Goal: Entertainment & Leisure: Consume media (video, audio)

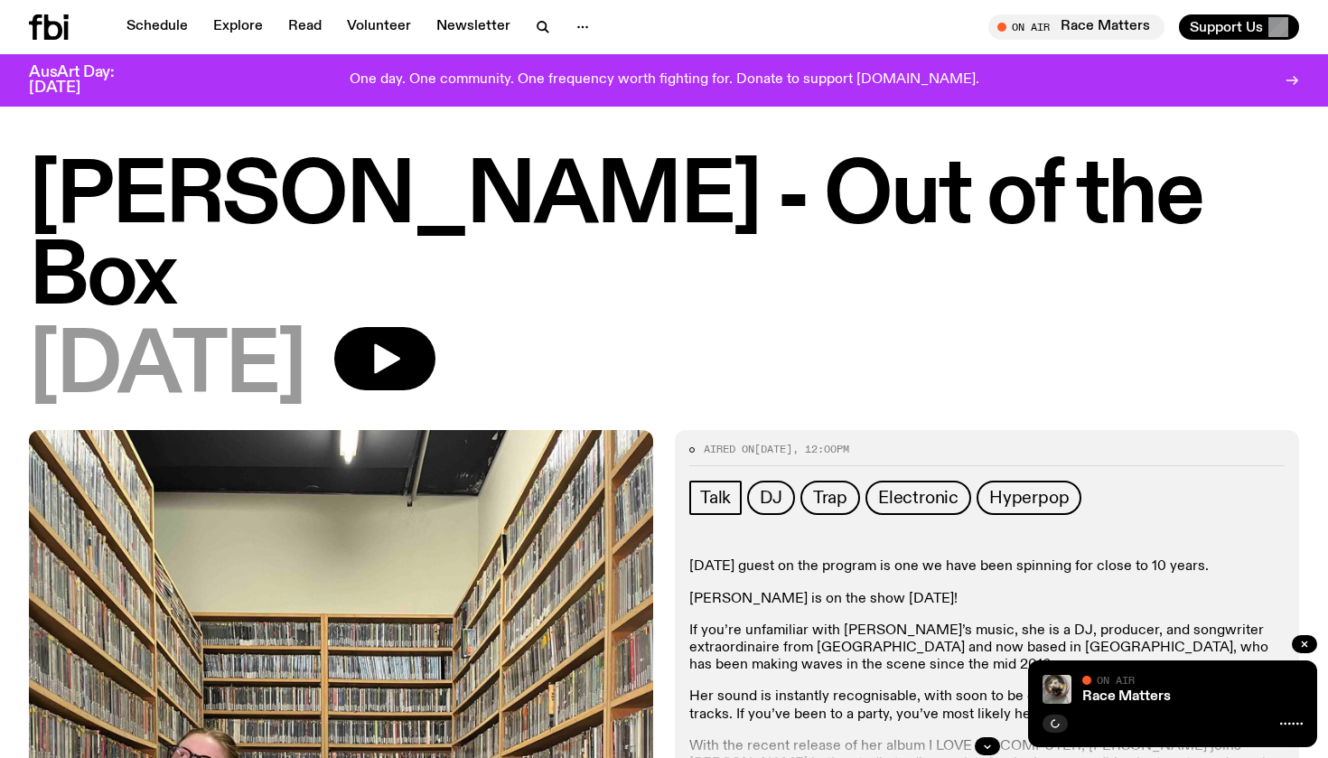
scroll to position [478, 0]
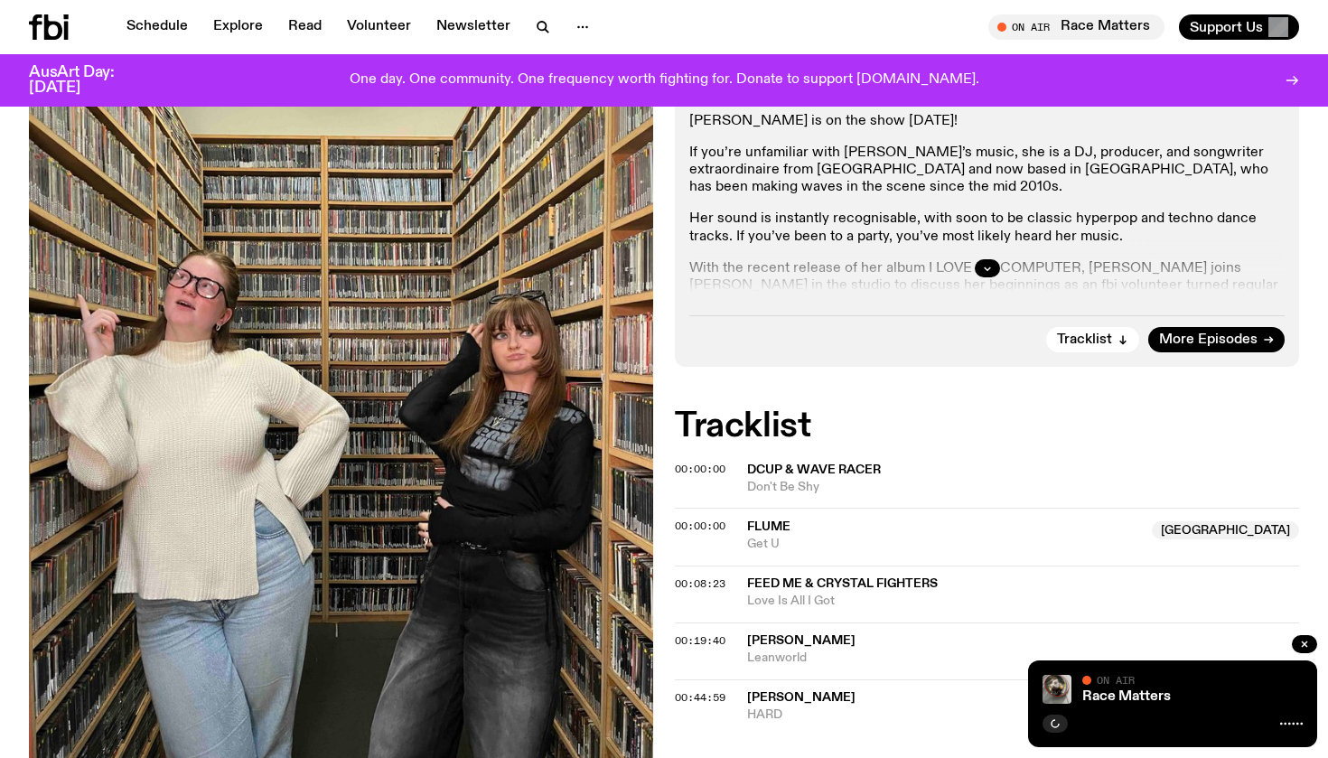
click at [820, 577] on span "Feed Me & Crystal Fighters" at bounding box center [842, 583] width 191 height 13
click at [708, 576] on span "00:08:23" at bounding box center [700, 583] width 51 height 14
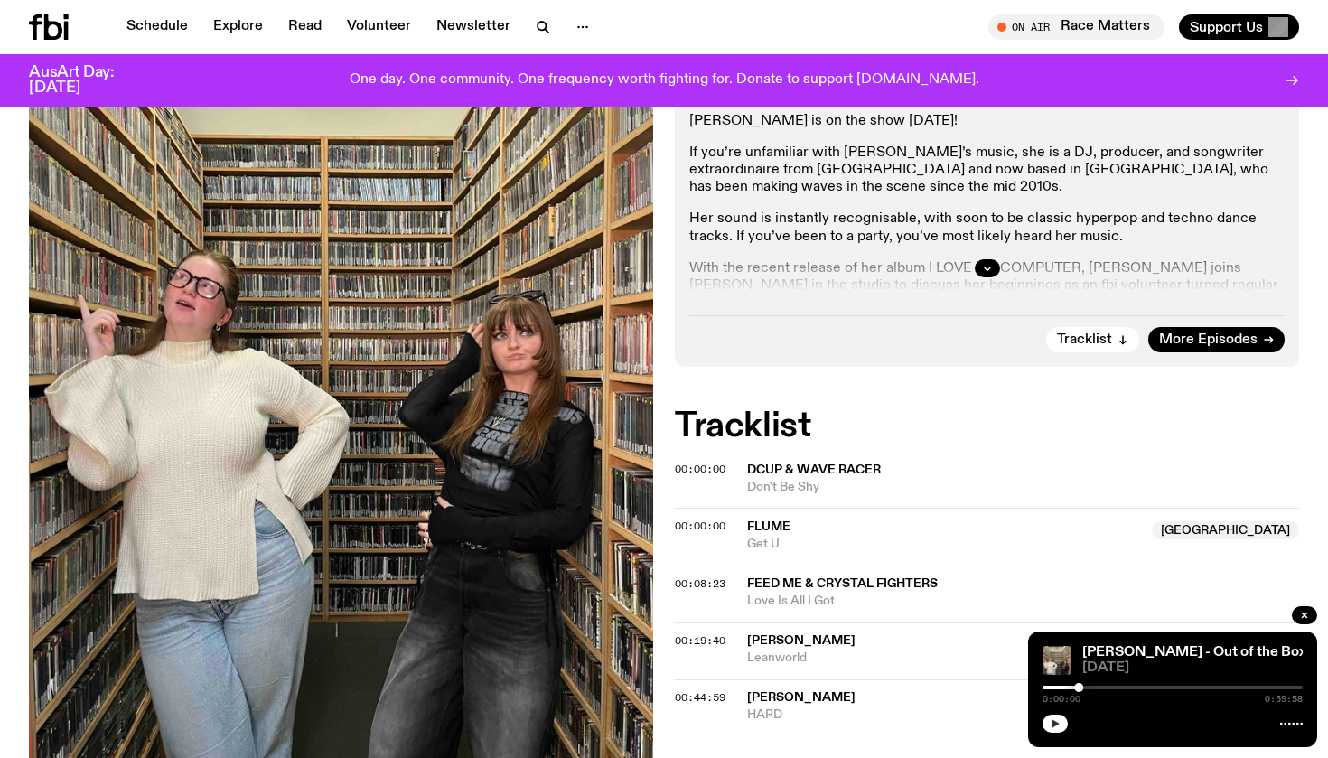
click at [1067, 721] on button "button" at bounding box center [1054, 724] width 25 height 18
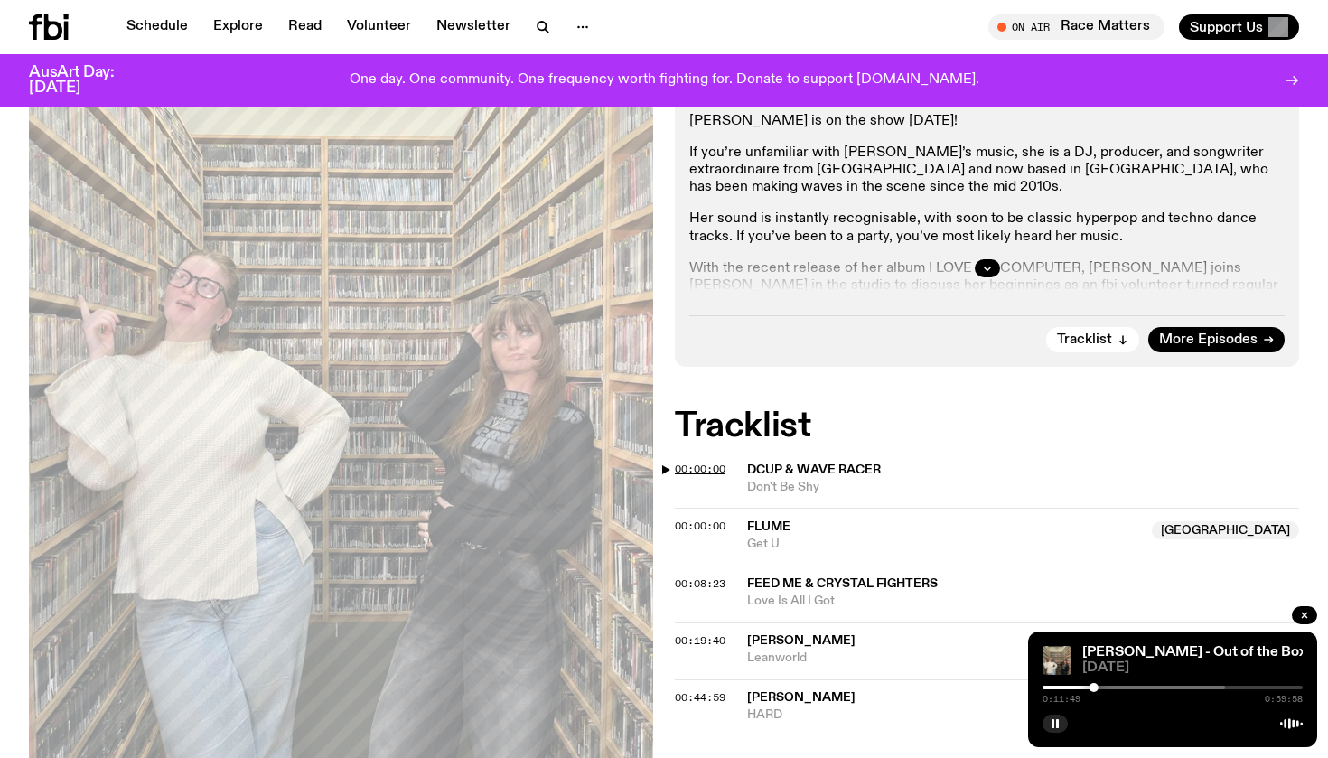
click at [714, 462] on span "00:00:00" at bounding box center [700, 469] width 51 height 14
click at [703, 518] on span "00:00:00" at bounding box center [700, 525] width 51 height 14
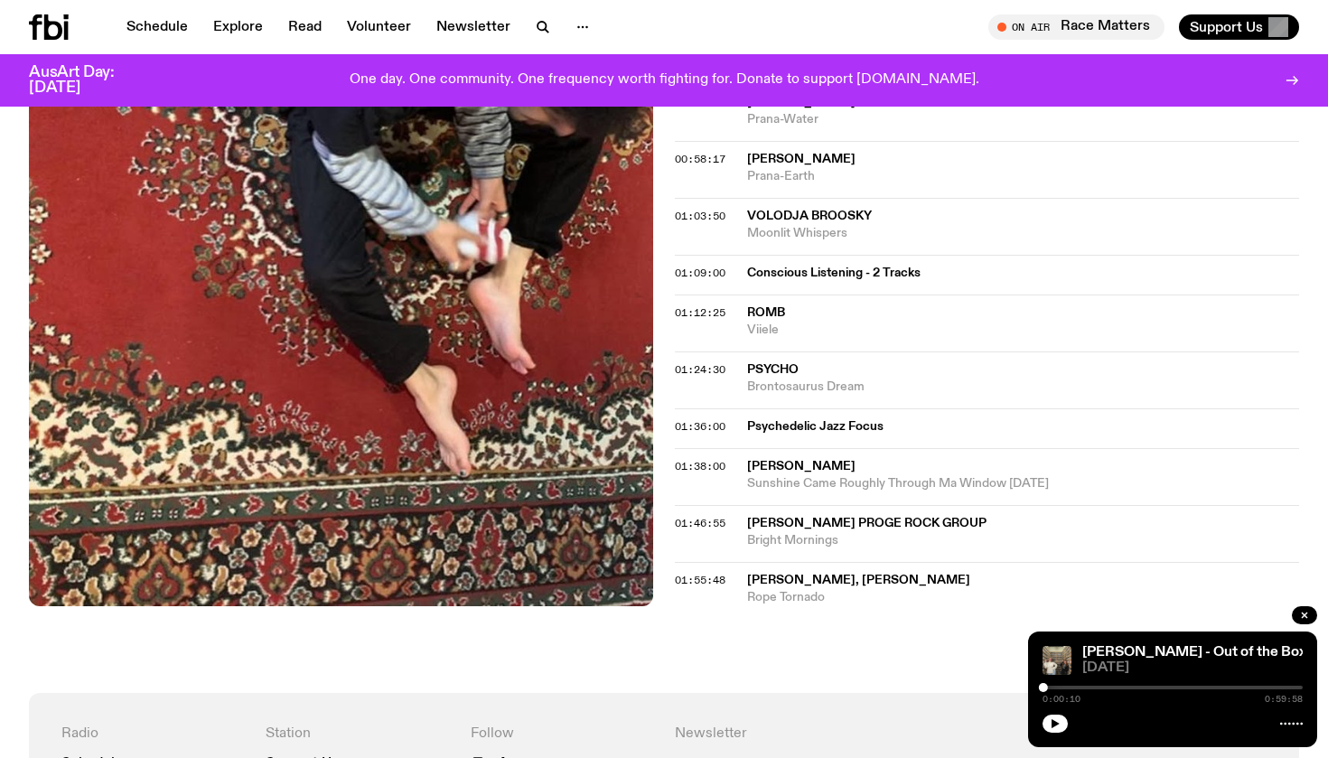
scroll to position [1197, 0]
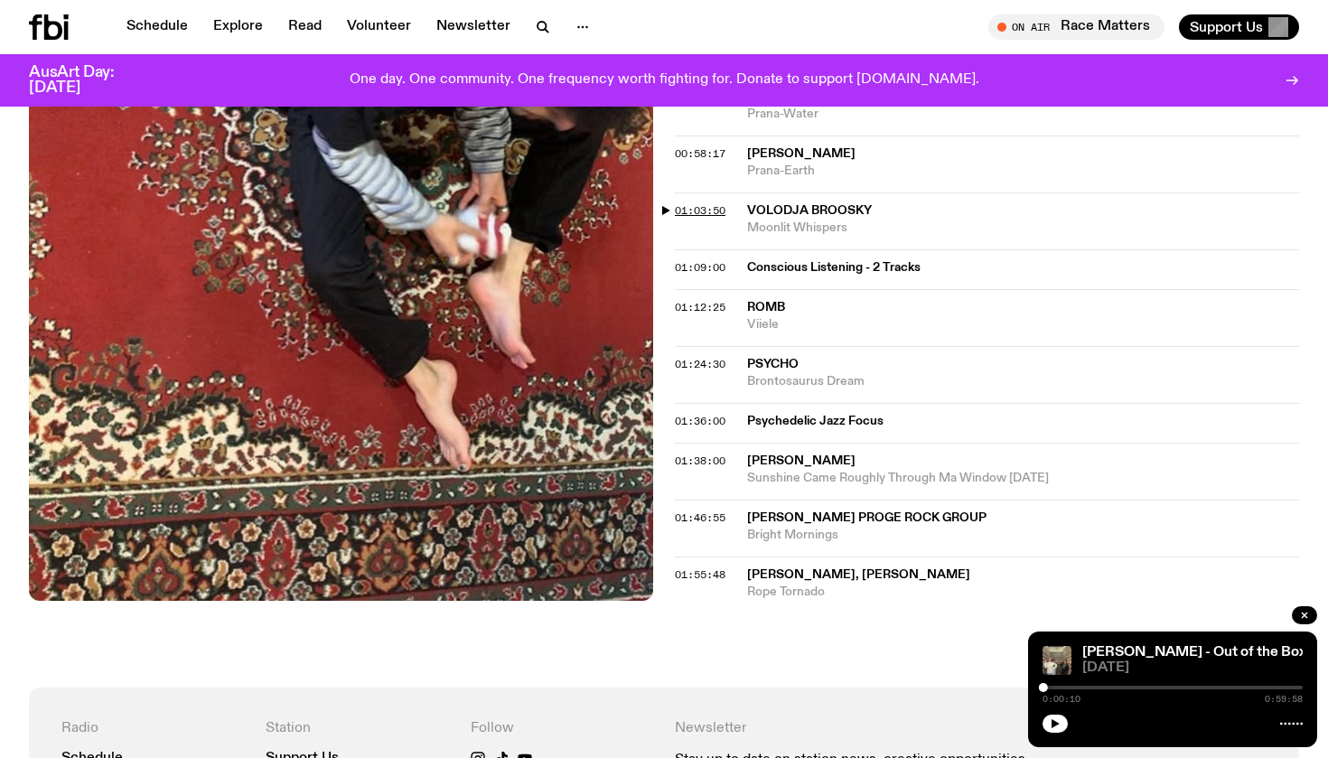
click at [678, 203] on span "01:03:50" at bounding box center [700, 210] width 51 height 14
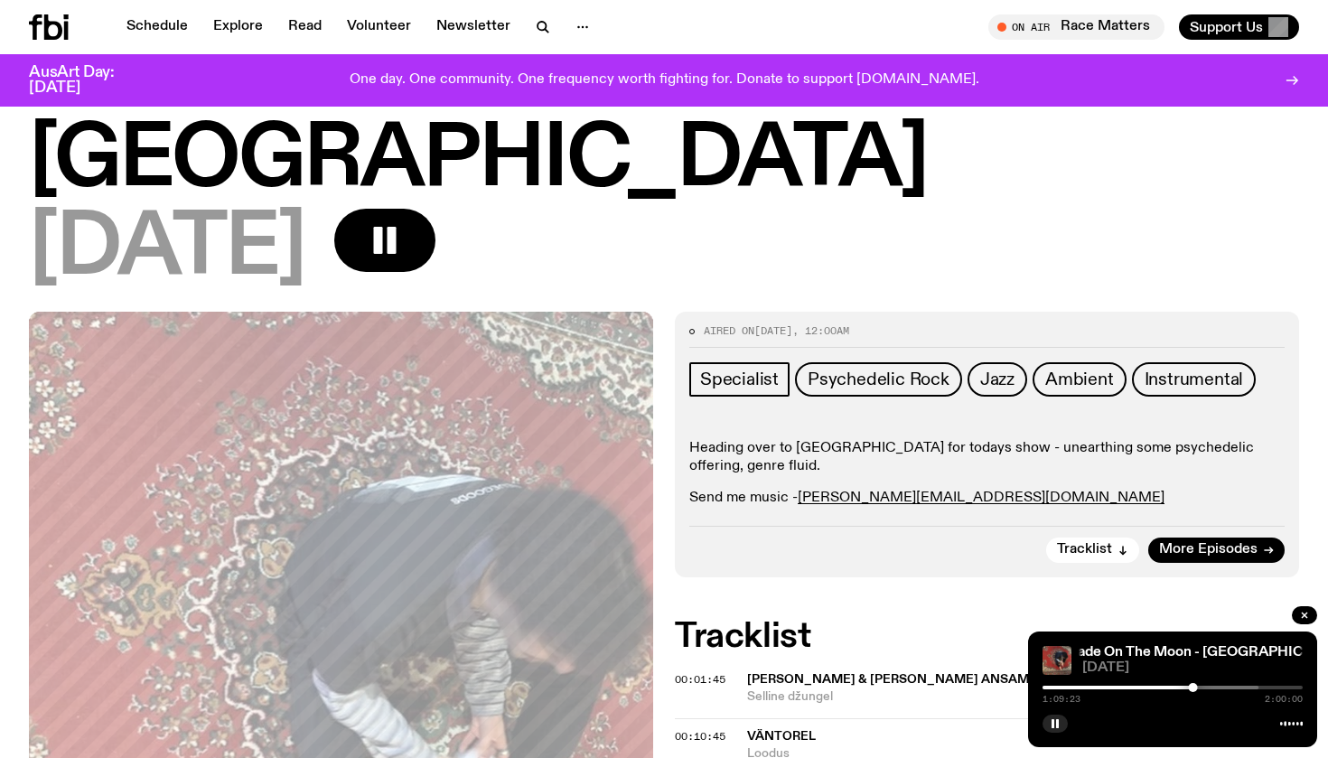
scroll to position [42, 0]
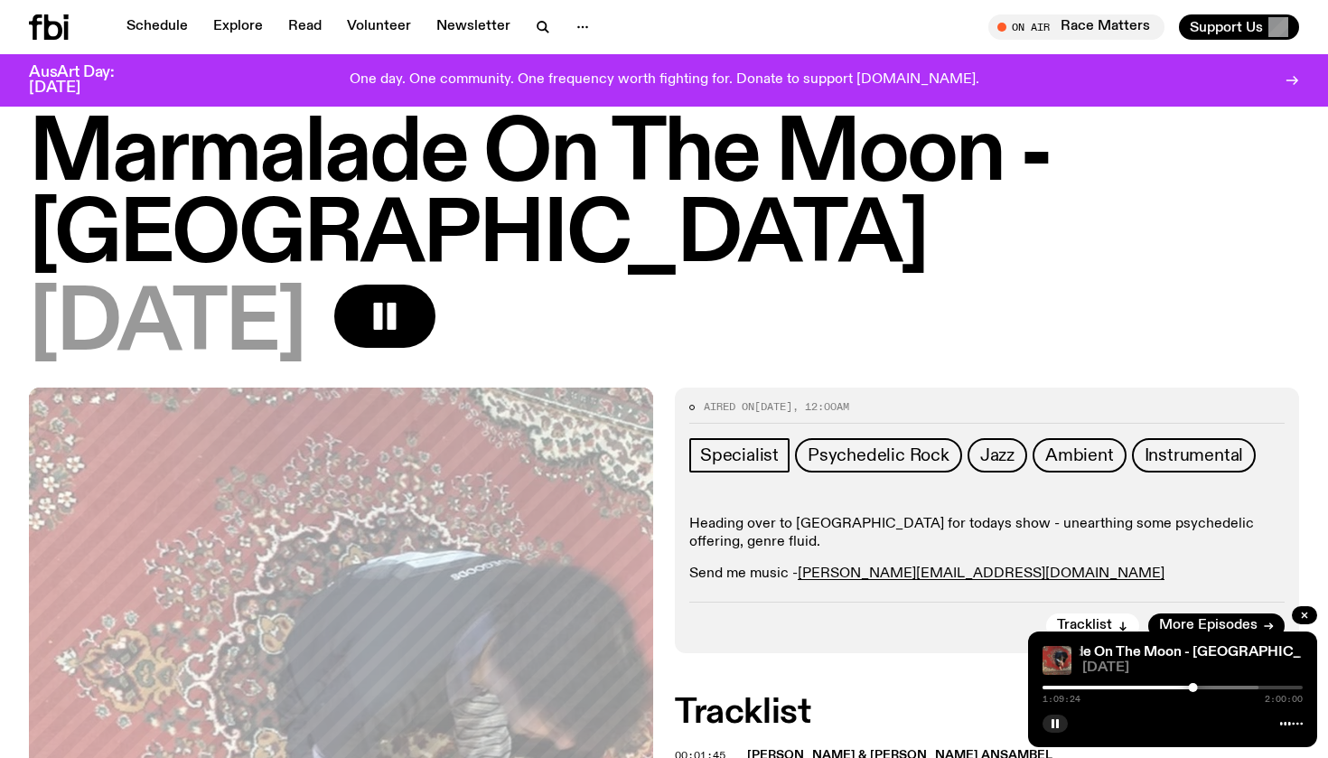
click at [52, 40] on div "Schedule Explore Read Volunteer Newsletter On Air Race Matters Tune in live On …" at bounding box center [664, 27] width 1328 height 54
click at [48, 25] on icon at bounding box center [53, 26] width 18 height 25
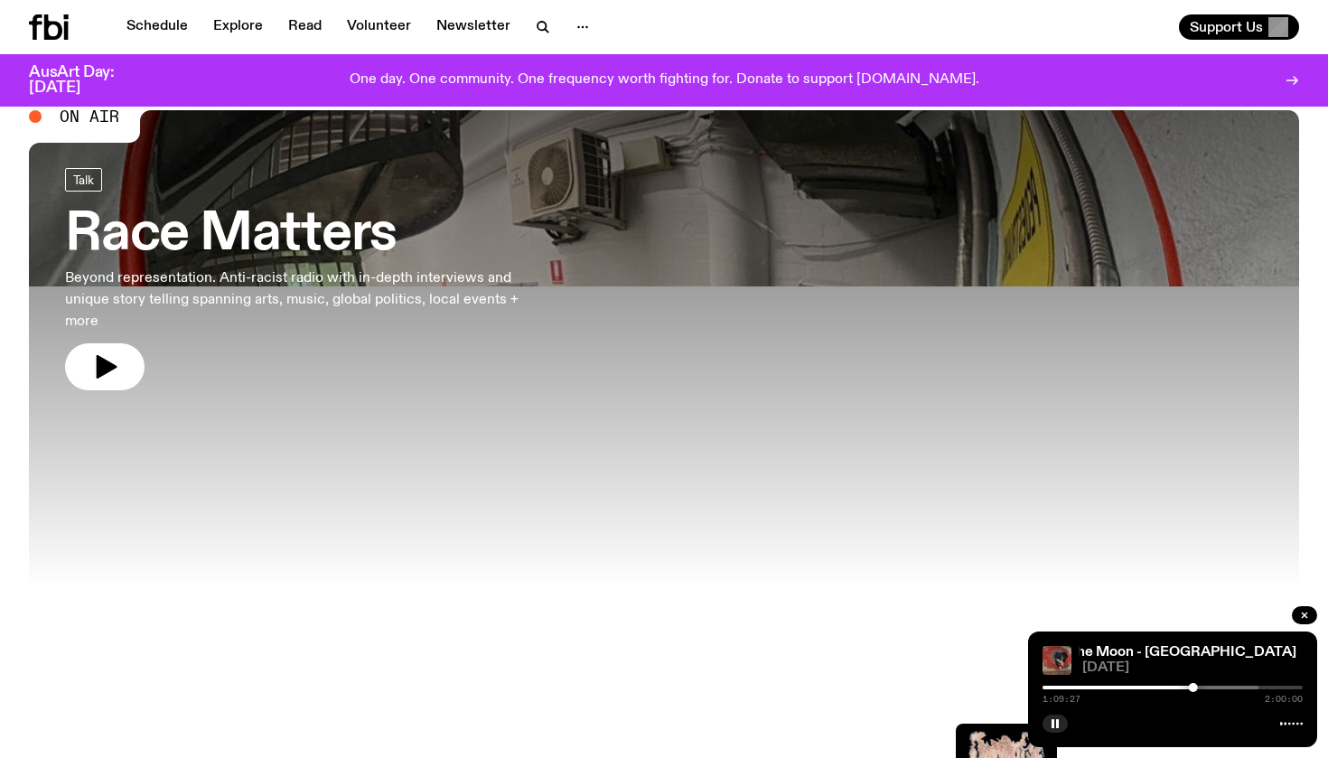
scroll to position [49, 0]
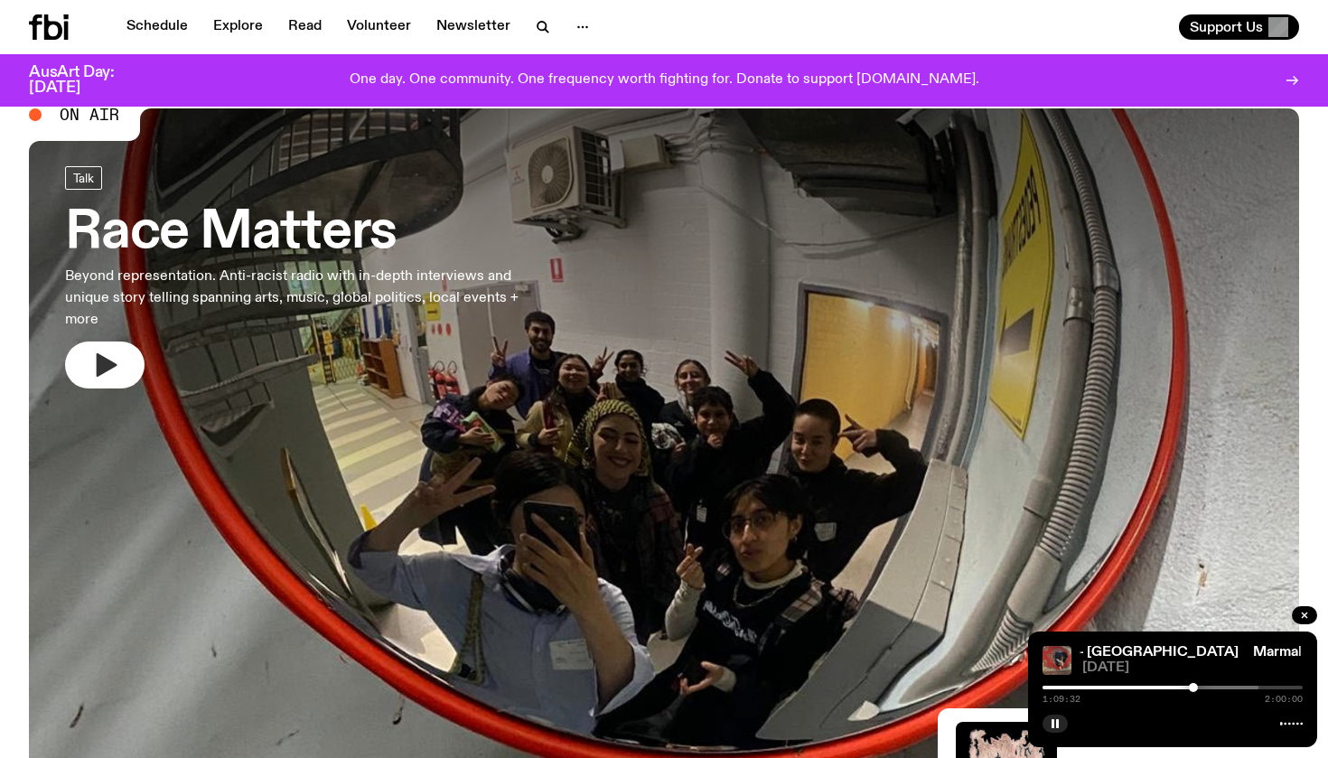
click at [96, 359] on icon "button" at bounding box center [104, 364] width 29 height 29
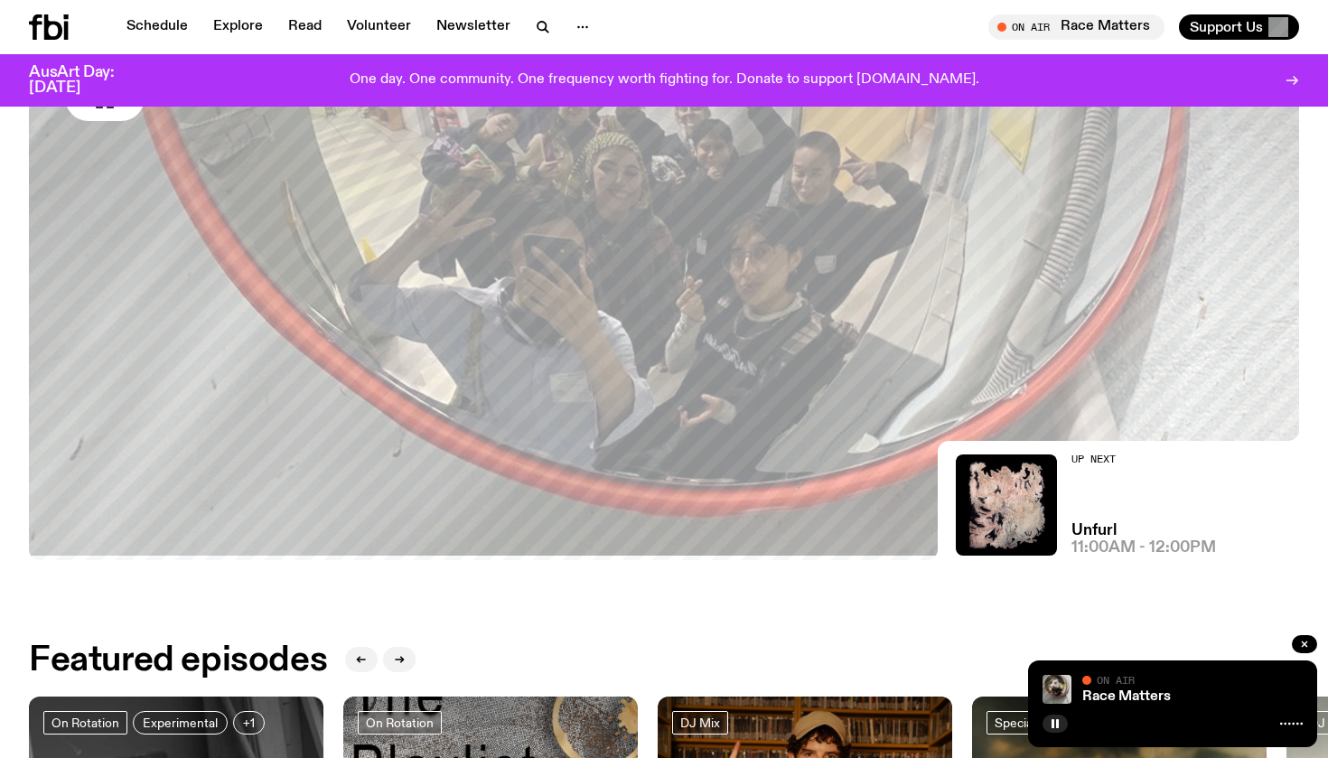
scroll to position [324, 0]
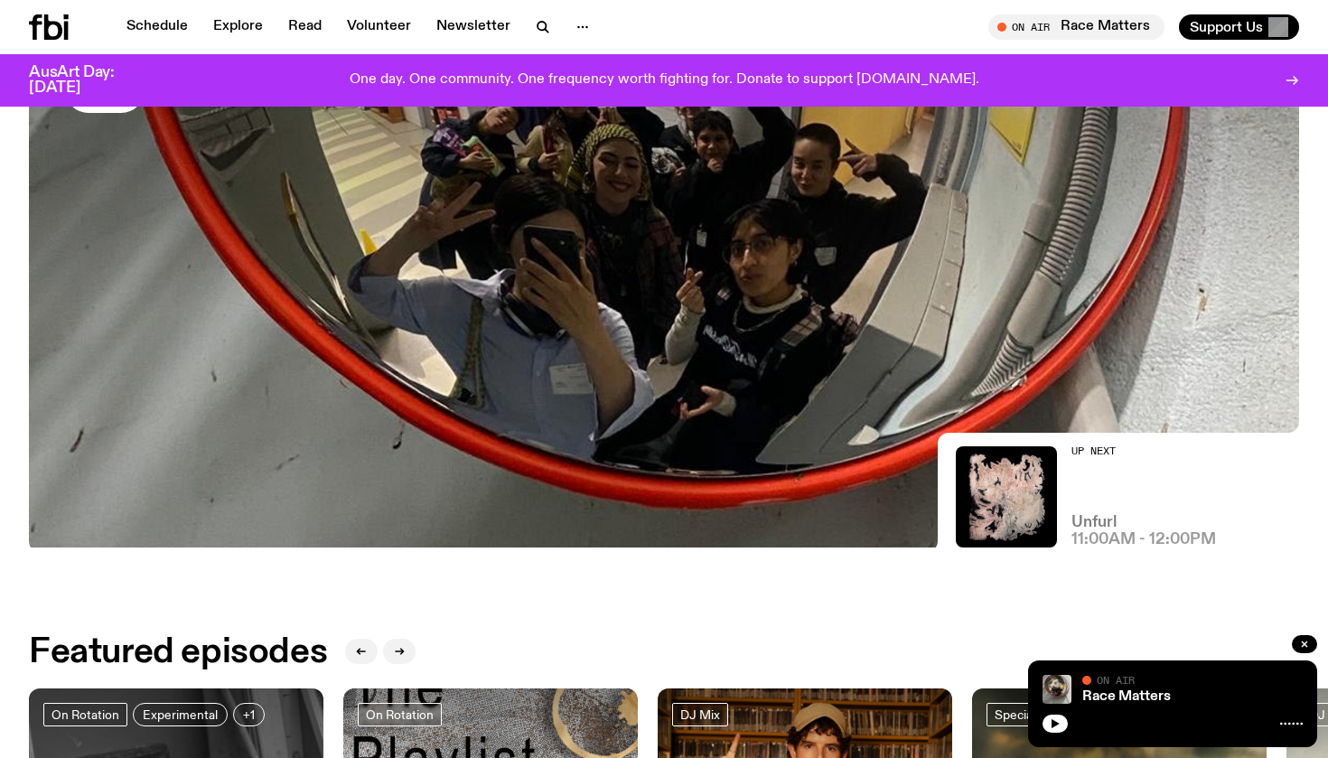
click at [1091, 528] on h3 "Unfurl" at bounding box center [1093, 522] width 45 height 15
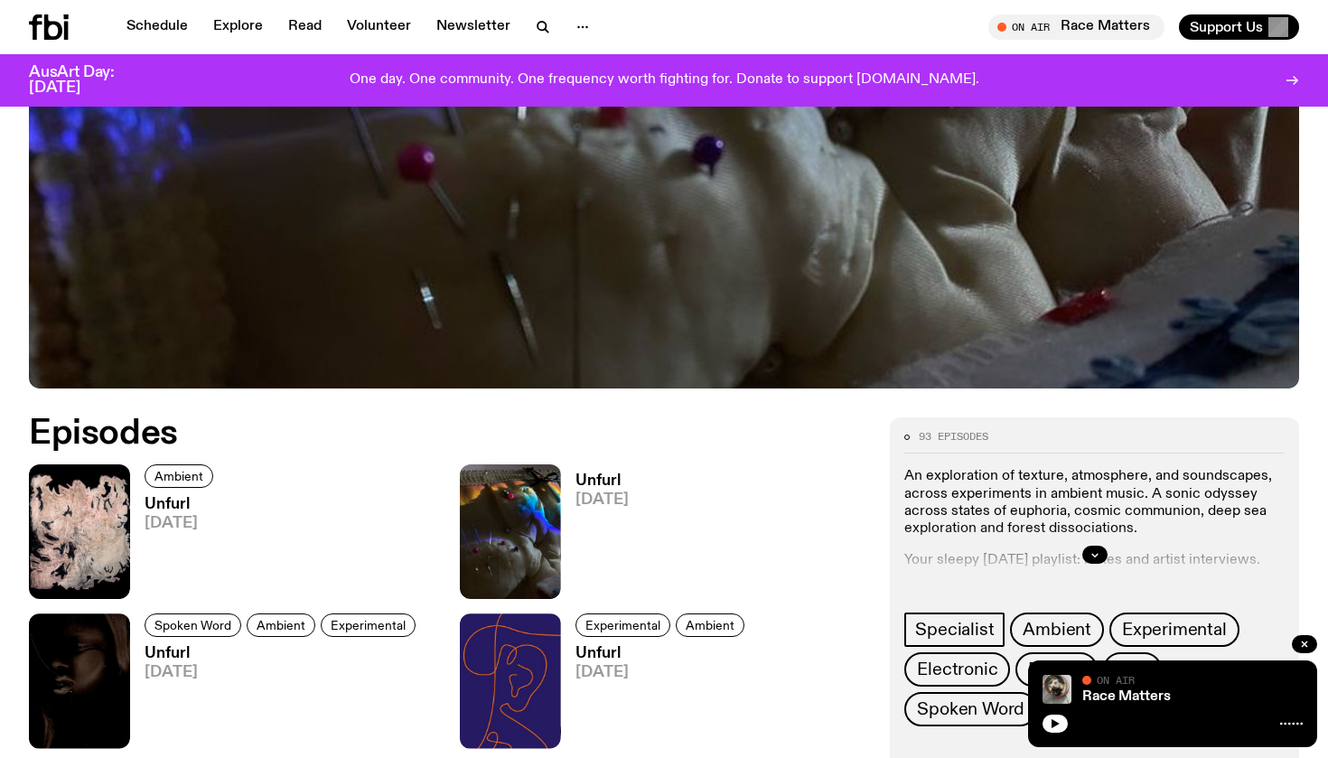
scroll to position [613, 0]
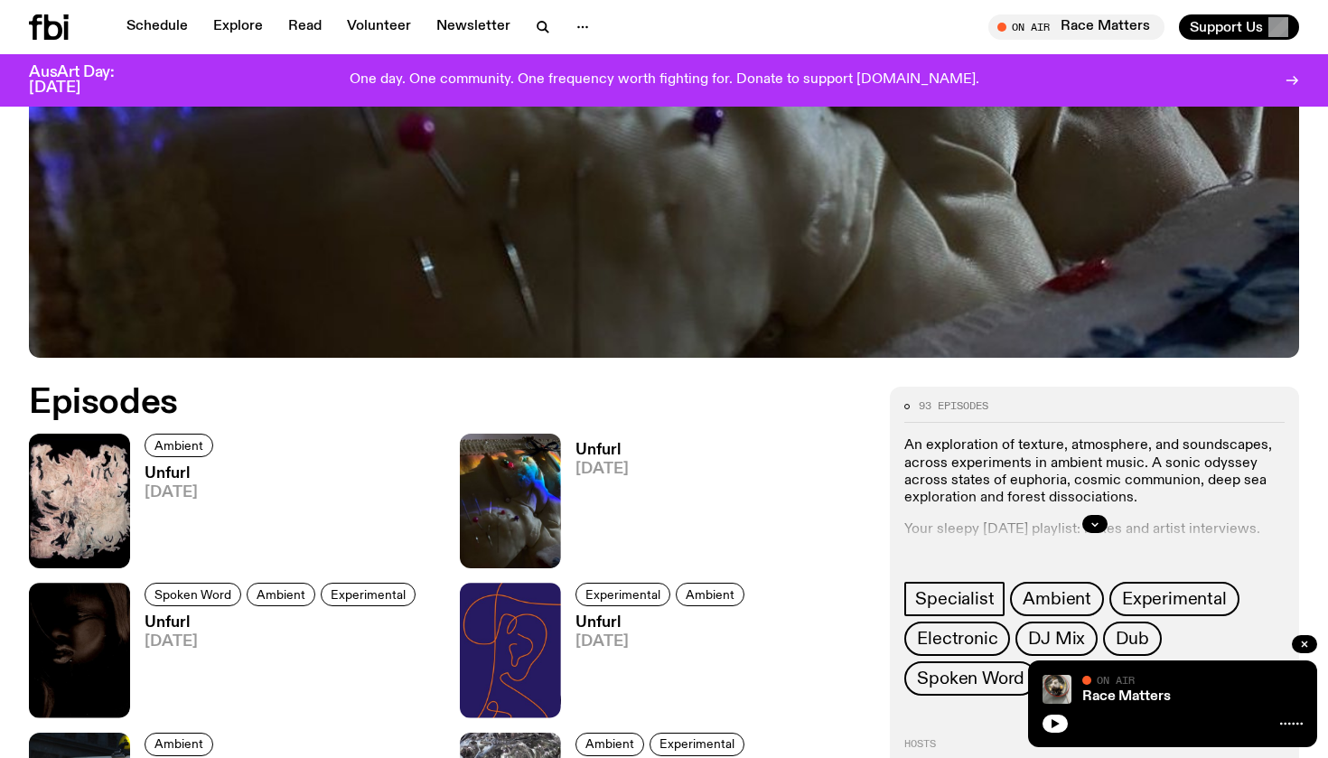
click at [167, 476] on h3 "Unfurl" at bounding box center [182, 473] width 74 height 15
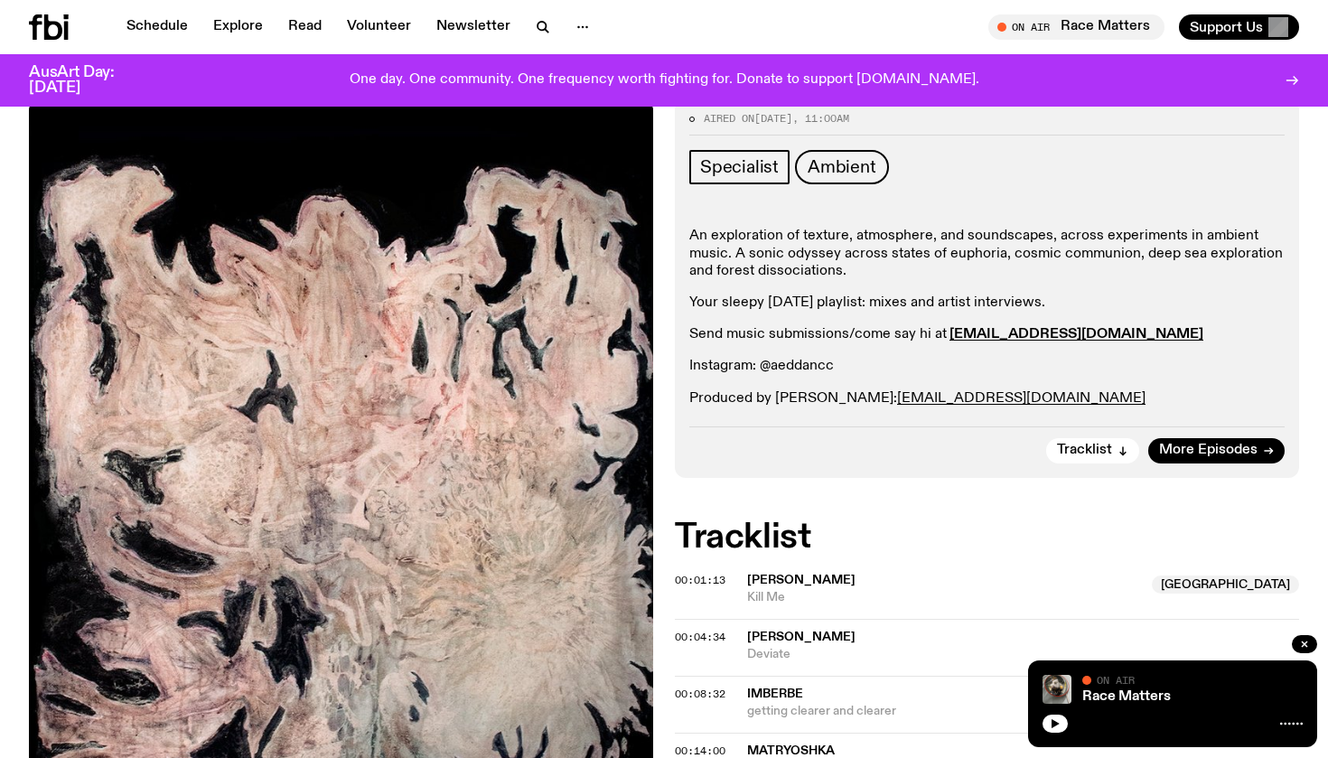
scroll to position [244, 0]
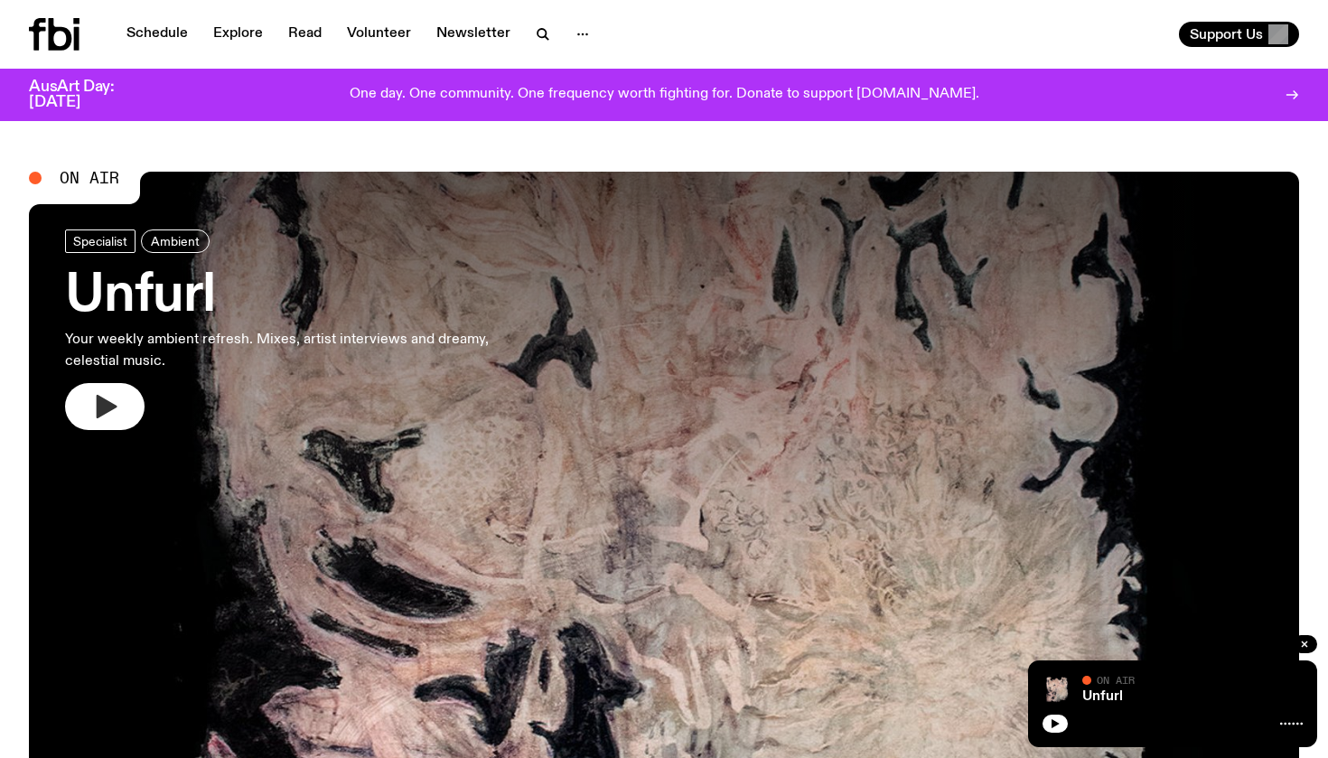
click at [110, 402] on icon "button" at bounding box center [107, 406] width 21 height 23
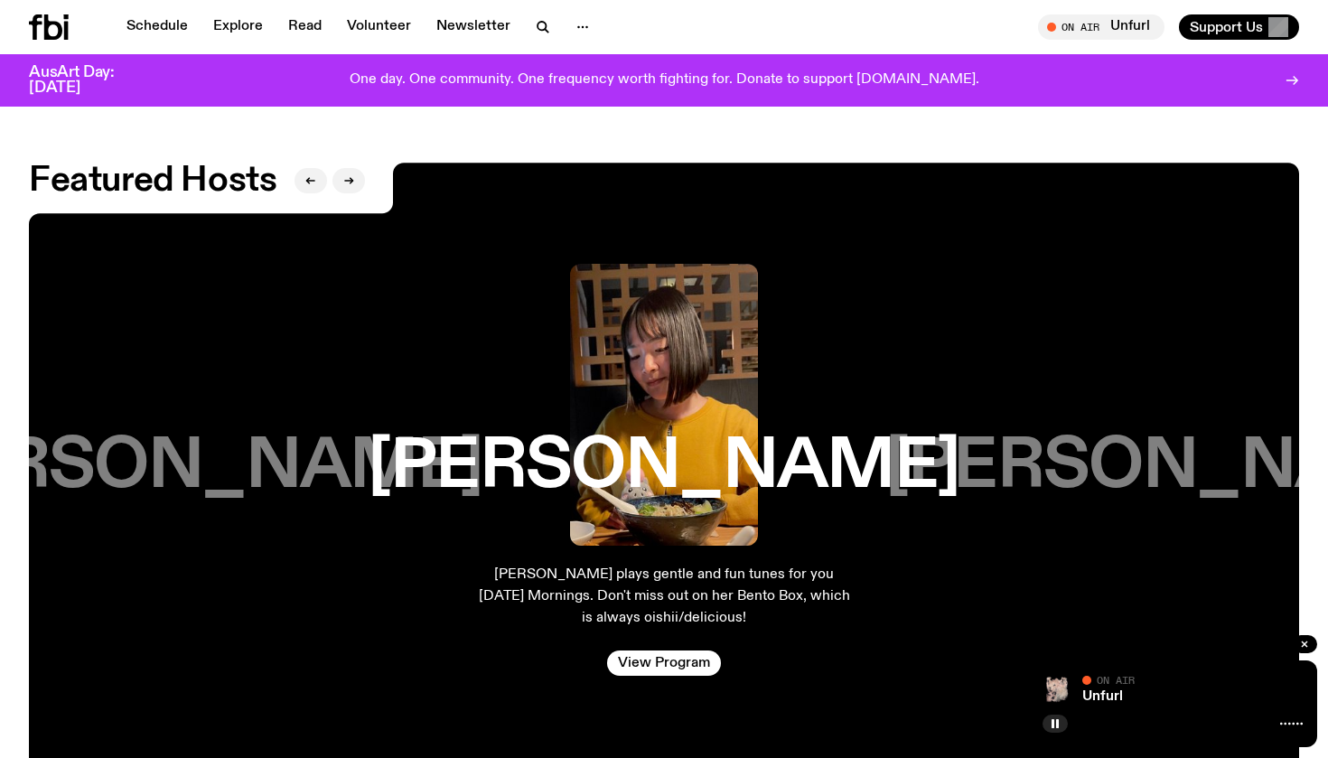
scroll to position [2954, 0]
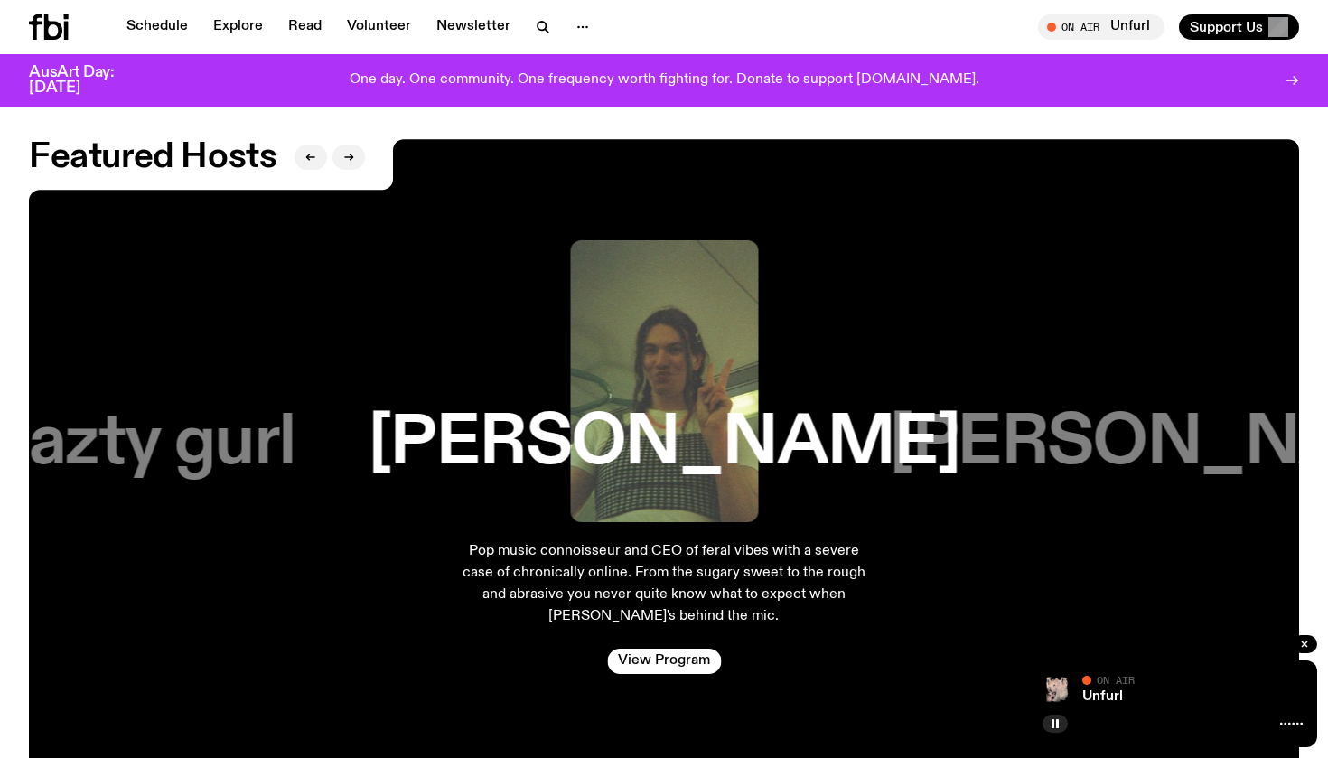
click at [271, 321] on div "nazty gurl" at bounding box center [142, 381] width 376 height 282
click at [254, 409] on h3 "nazty gurl" at bounding box center [142, 443] width 306 height 69
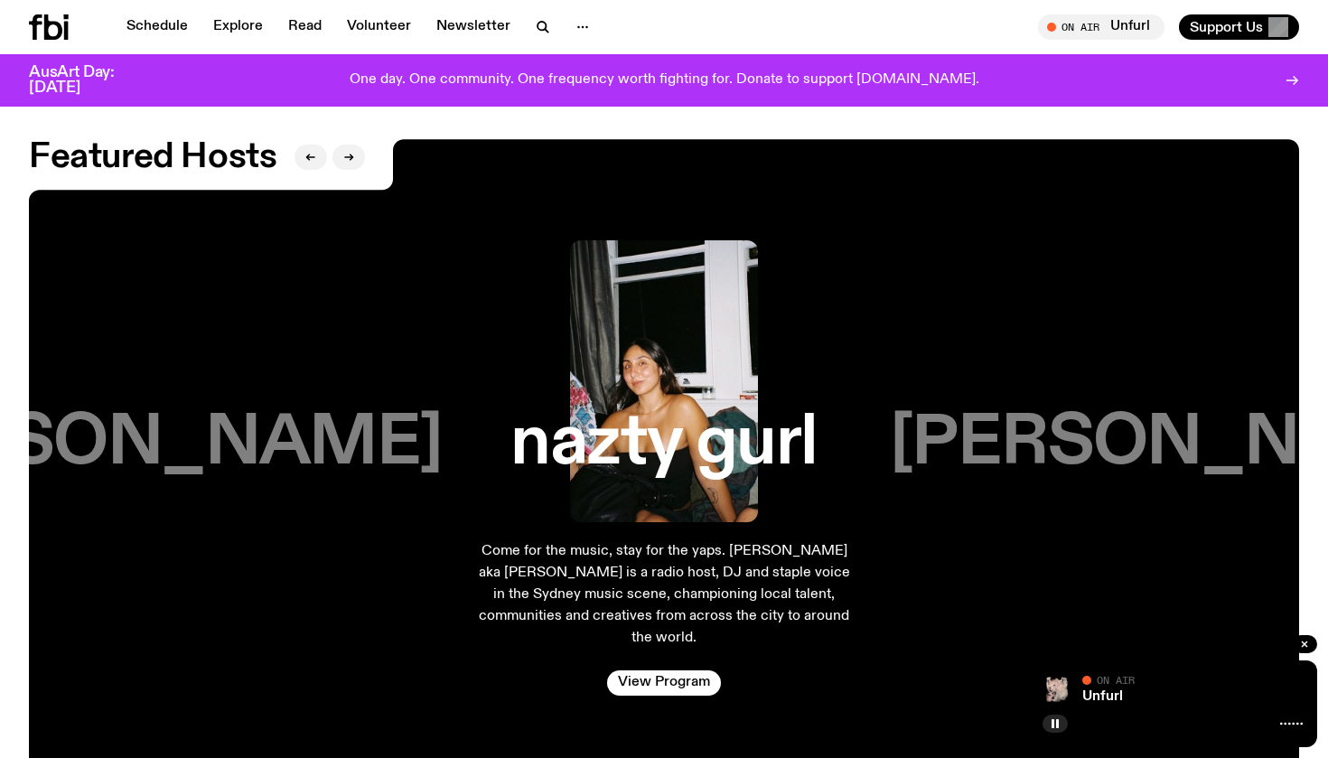
click at [1201, 409] on h3 "Jim Kretschmer" at bounding box center [1186, 443] width 592 height 69
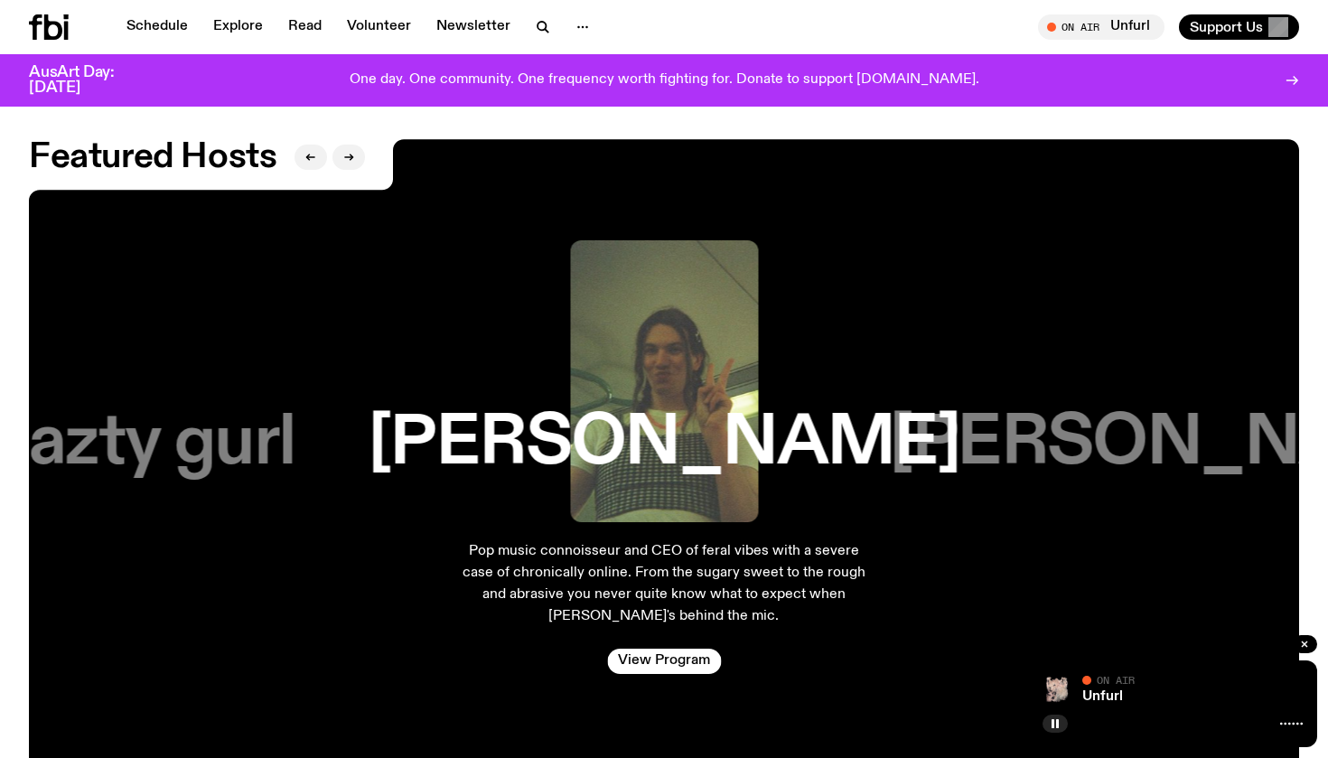
click at [1186, 413] on h3 "Matt Do" at bounding box center [1186, 443] width 592 height 69
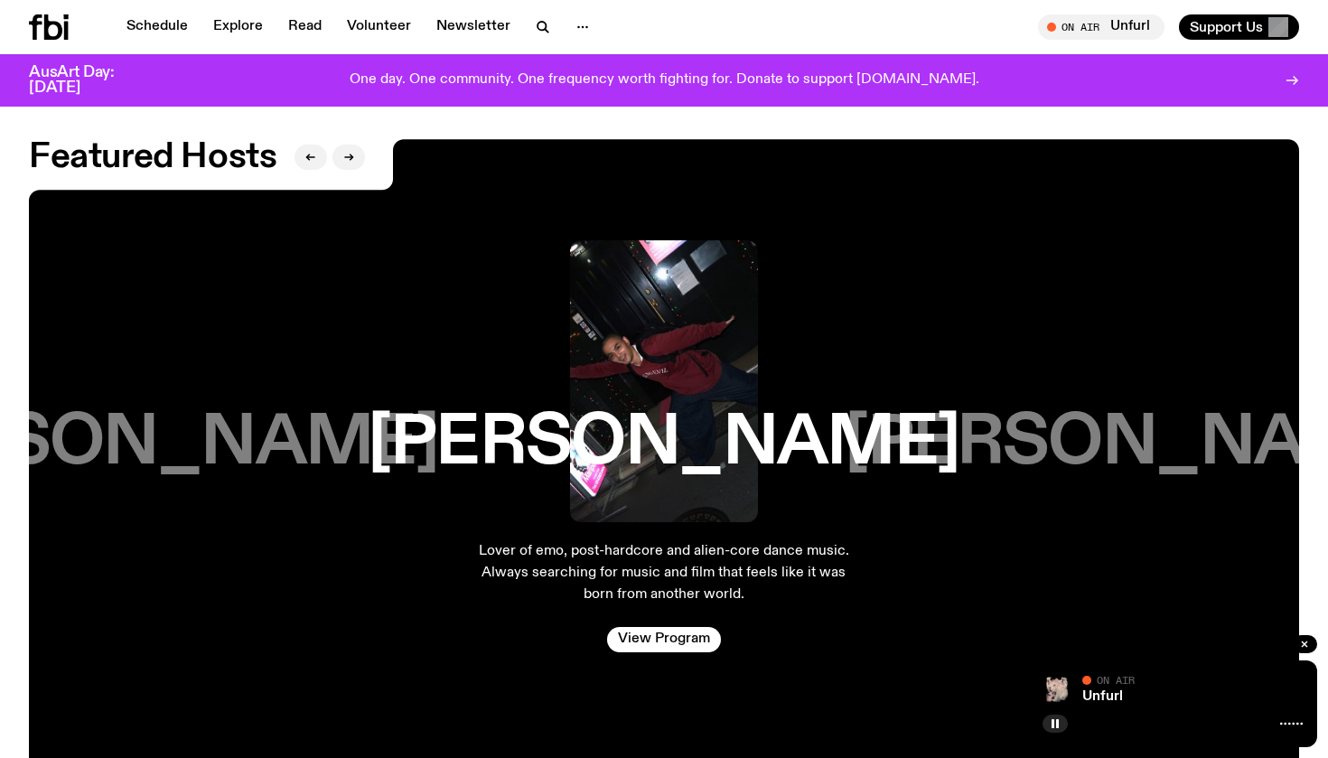
click at [1126, 409] on h3 "Kana Frazer" at bounding box center [1141, 443] width 592 height 69
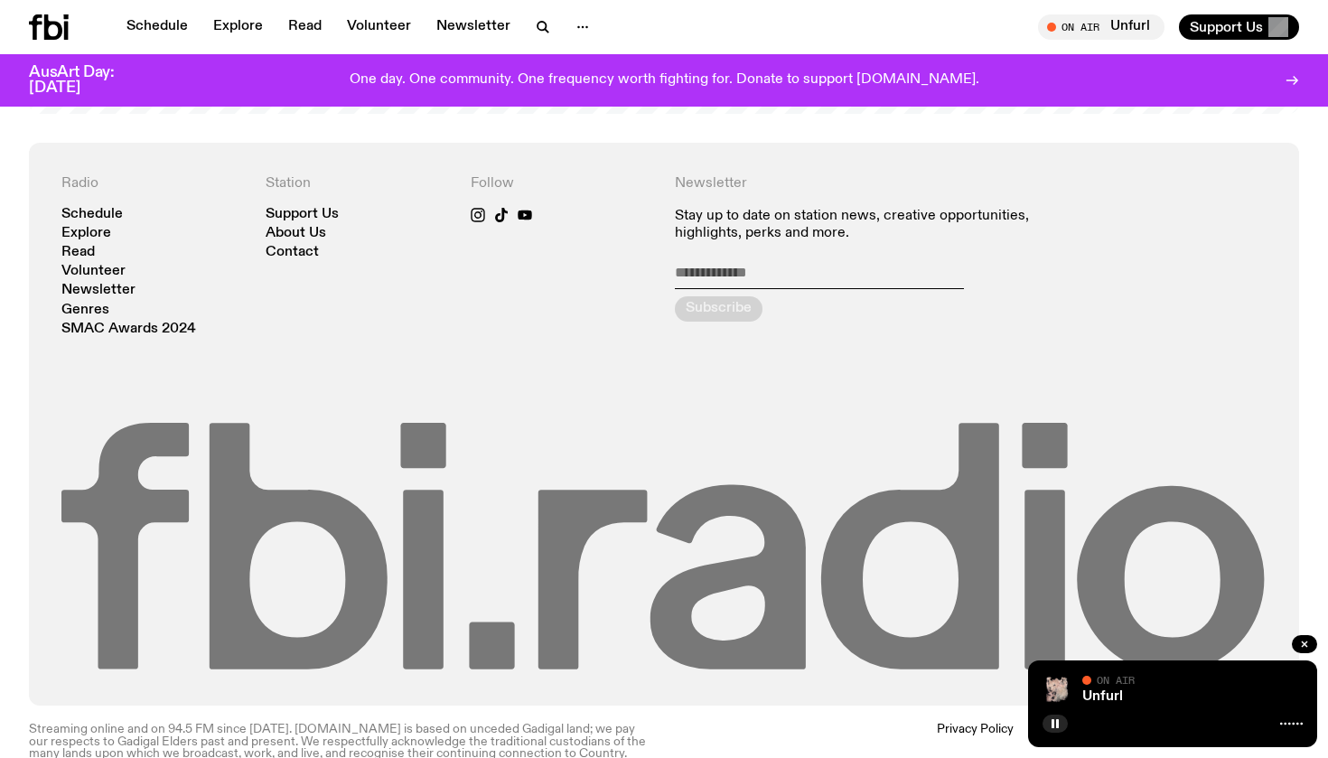
scroll to position [3951, 0]
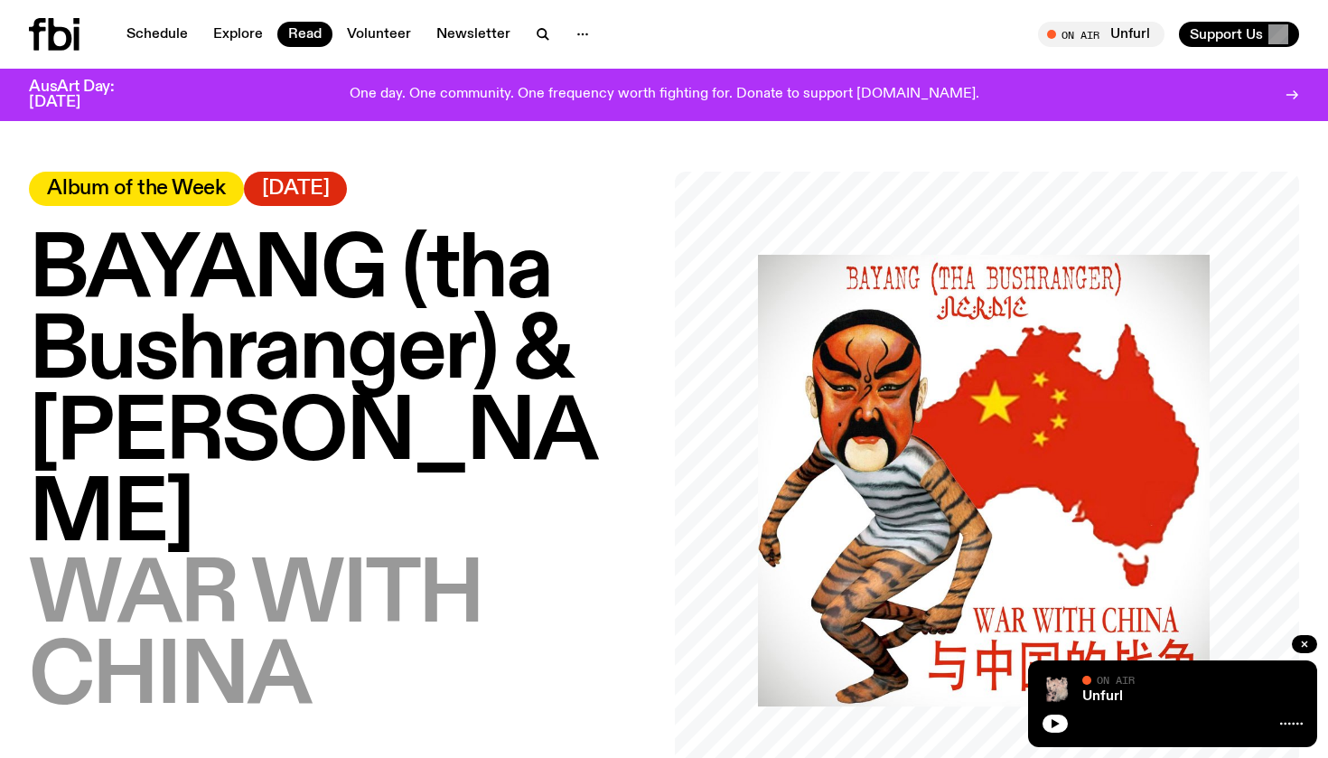
scroll to position [-1, 0]
click at [199, 322] on span "BAYANG (tha Bushranger) & [PERSON_NAME]" at bounding box center [312, 394] width 567 height 334
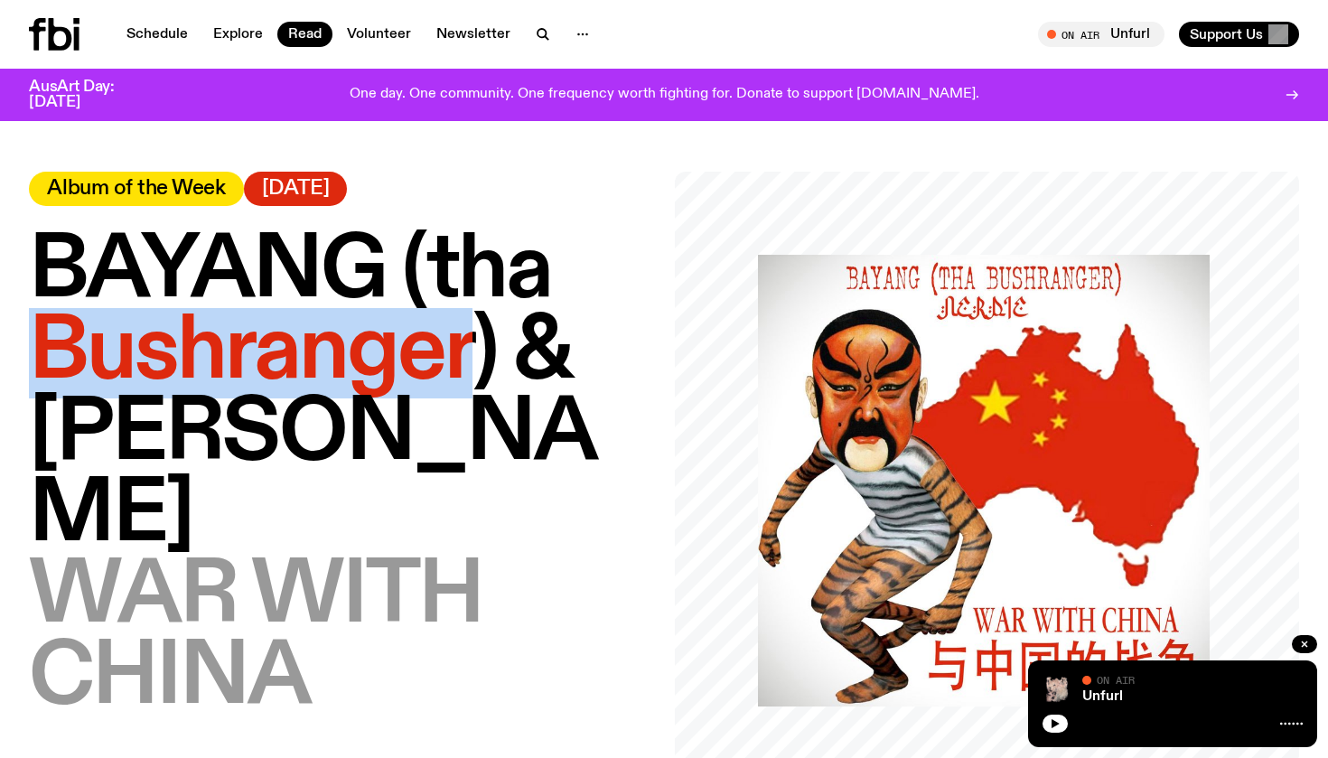
click at [199, 322] on span "BAYANG (tha Bushranger) & [PERSON_NAME]" at bounding box center [312, 394] width 567 height 334
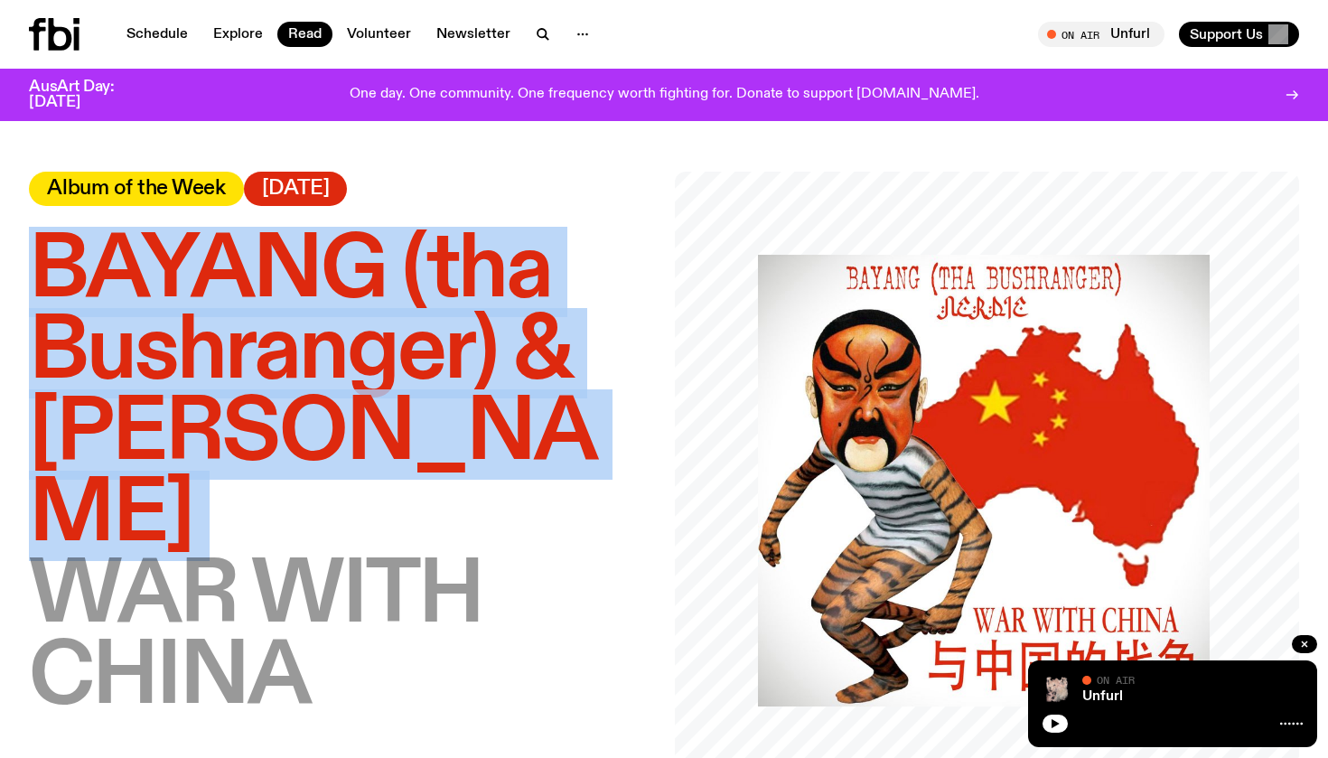
click at [199, 322] on span "BAYANG (tha Bushranger) & Nerdie" at bounding box center [312, 394] width 567 height 334
copy span "BAYANG (tha Bushranger) & Nerdie"
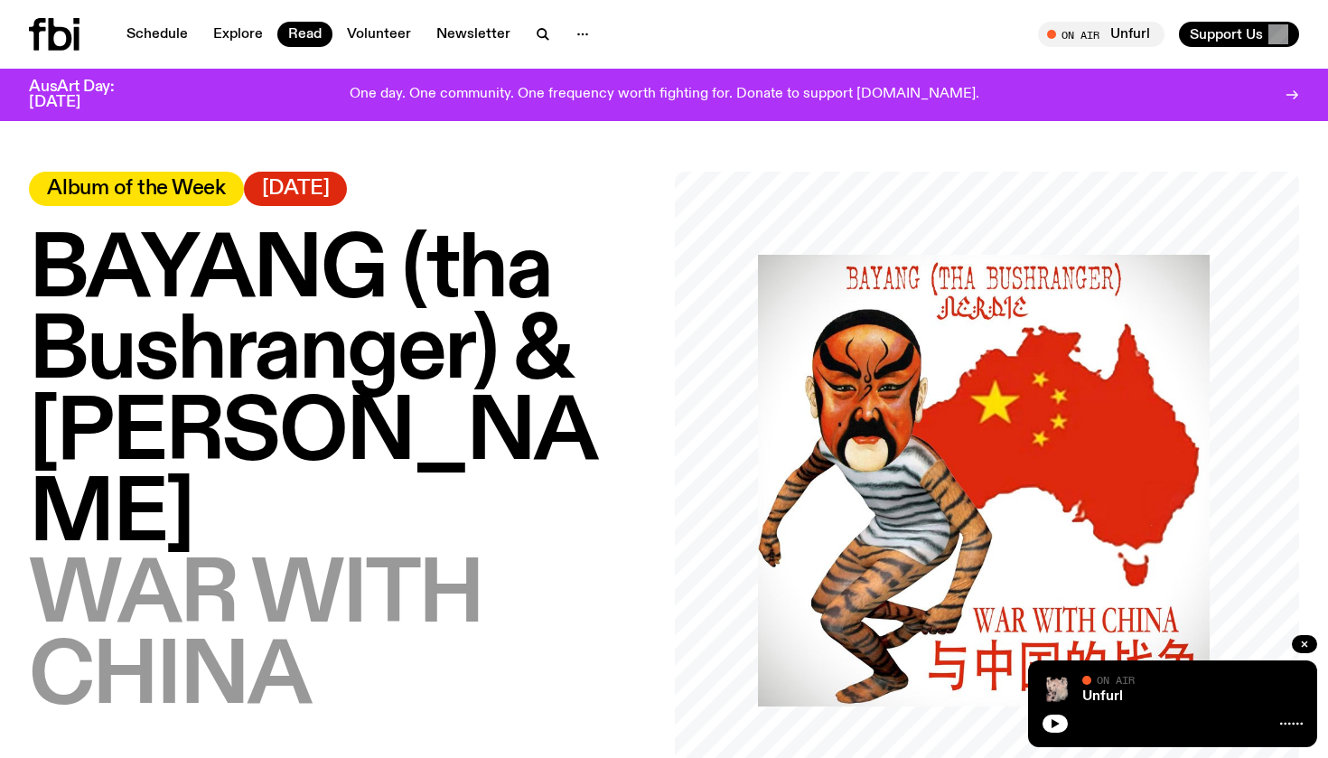
click at [213, 345] on span "BAYANG (tha Bushranger) & Nerdie" at bounding box center [312, 394] width 567 height 334
click at [201, 202] on div "Album of the Week" at bounding box center [136, 189] width 215 height 34
click at [188, 185] on span "Album of the Week" at bounding box center [136, 189] width 179 height 20
drag, startPoint x: 188, startPoint y: 185, endPoint x: 157, endPoint y: 186, distance: 30.7
click at [157, 186] on span "Album of the Week" at bounding box center [136, 189] width 179 height 20
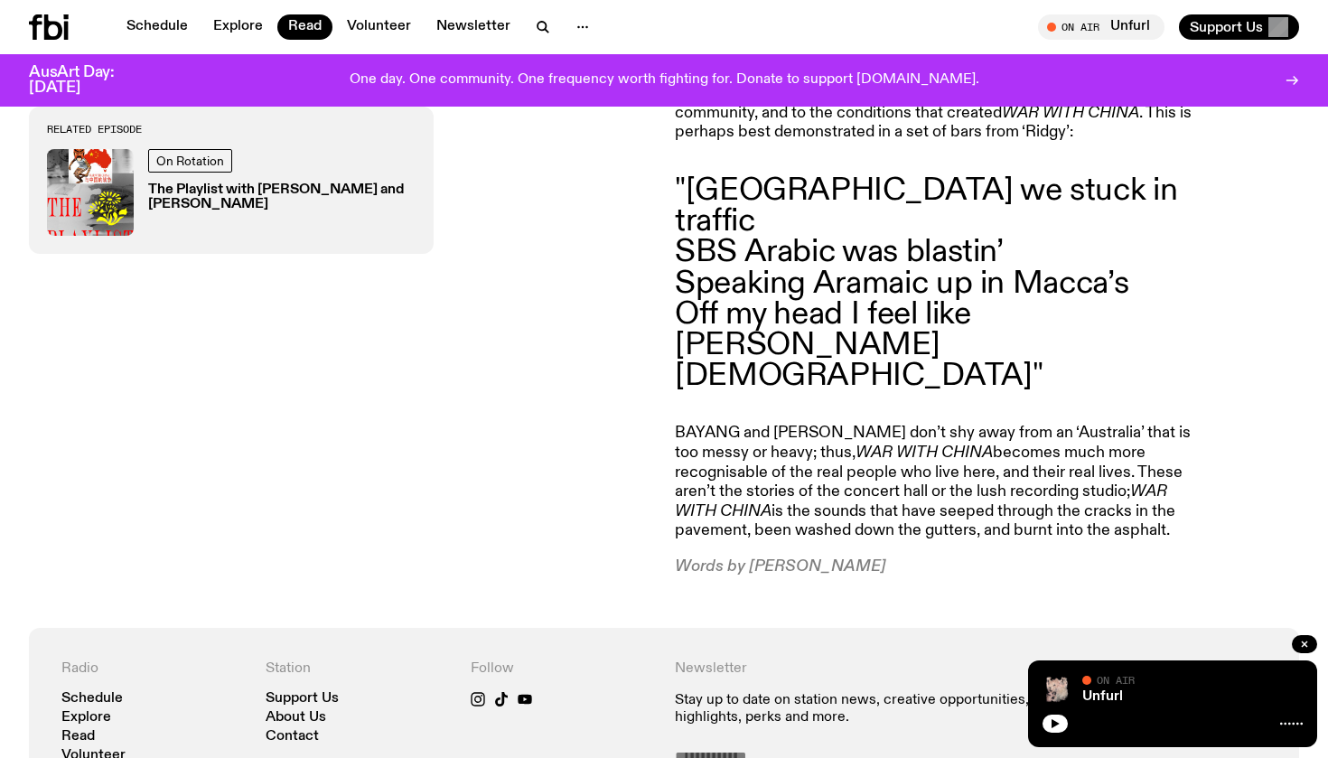
scroll to position [1954, 0]
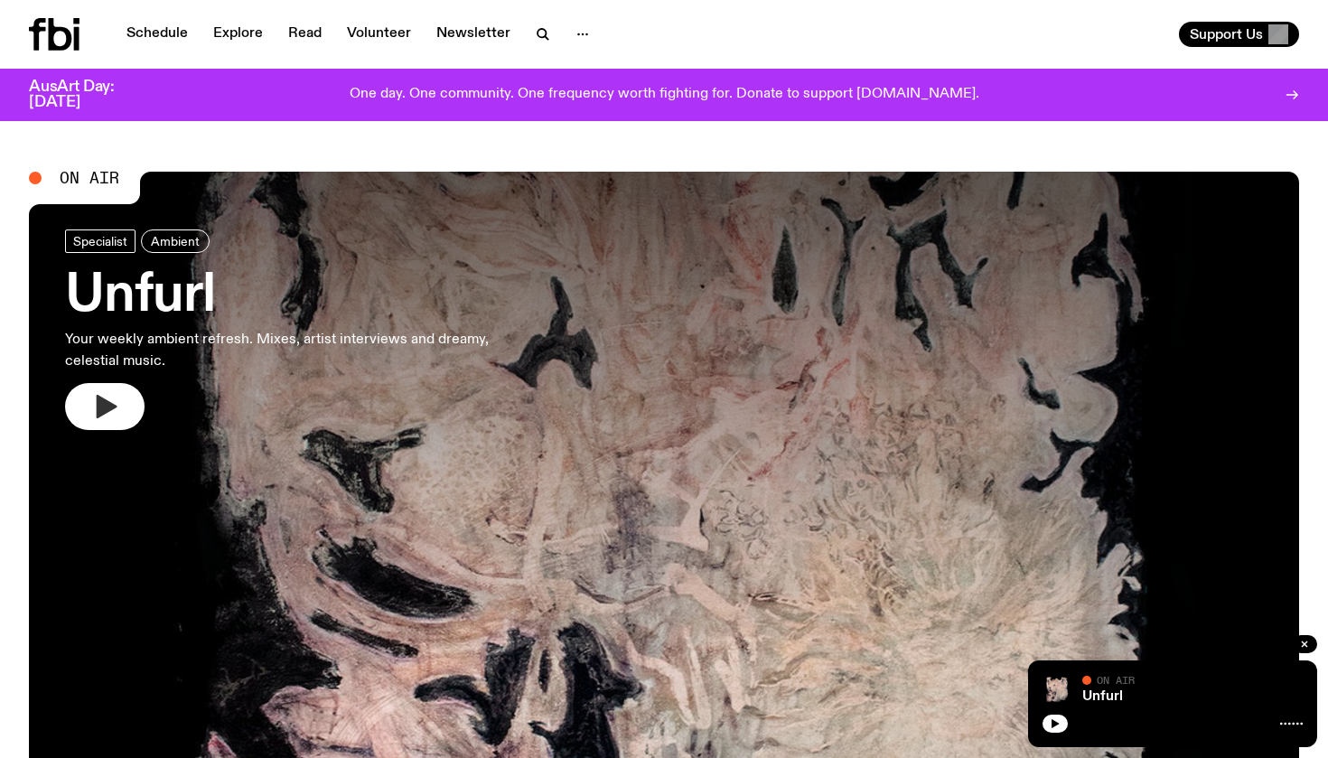
click at [117, 404] on icon "button" at bounding box center [104, 406] width 29 height 29
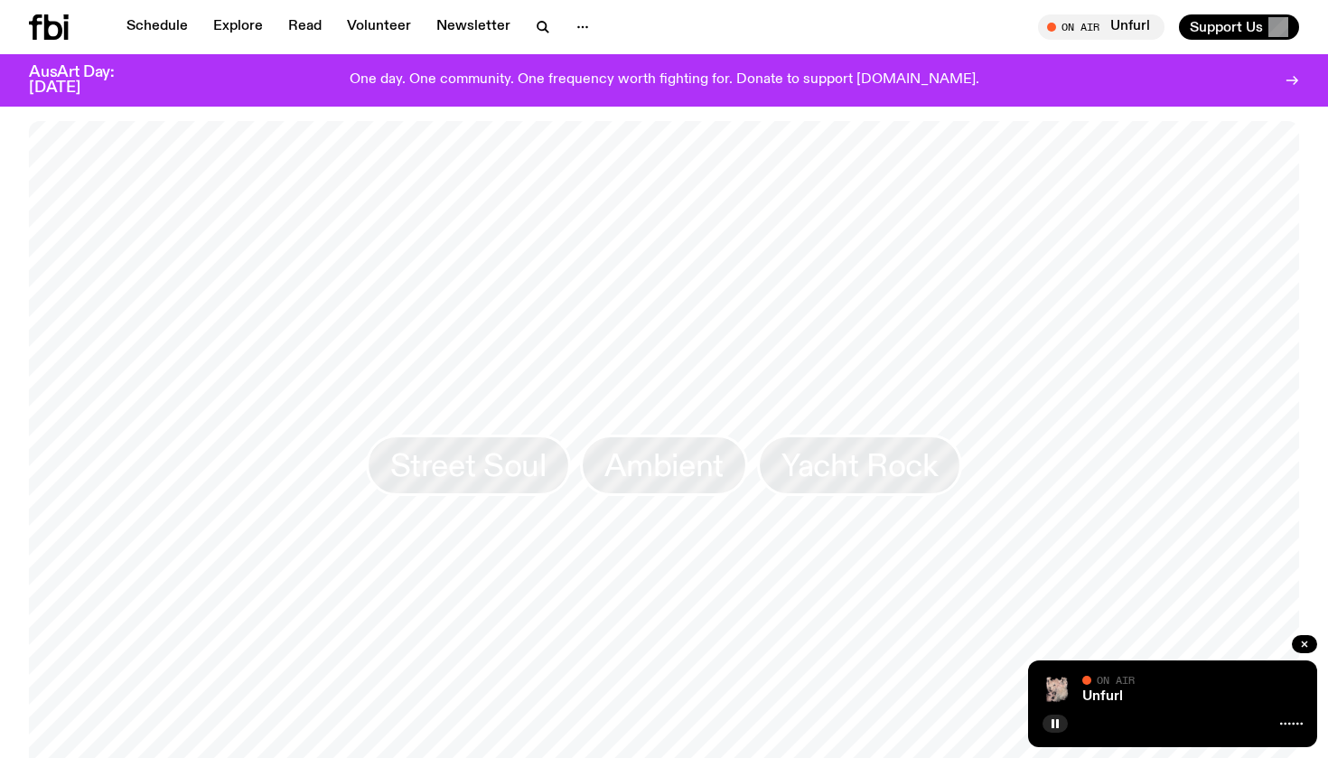
scroll to position [1510, 0]
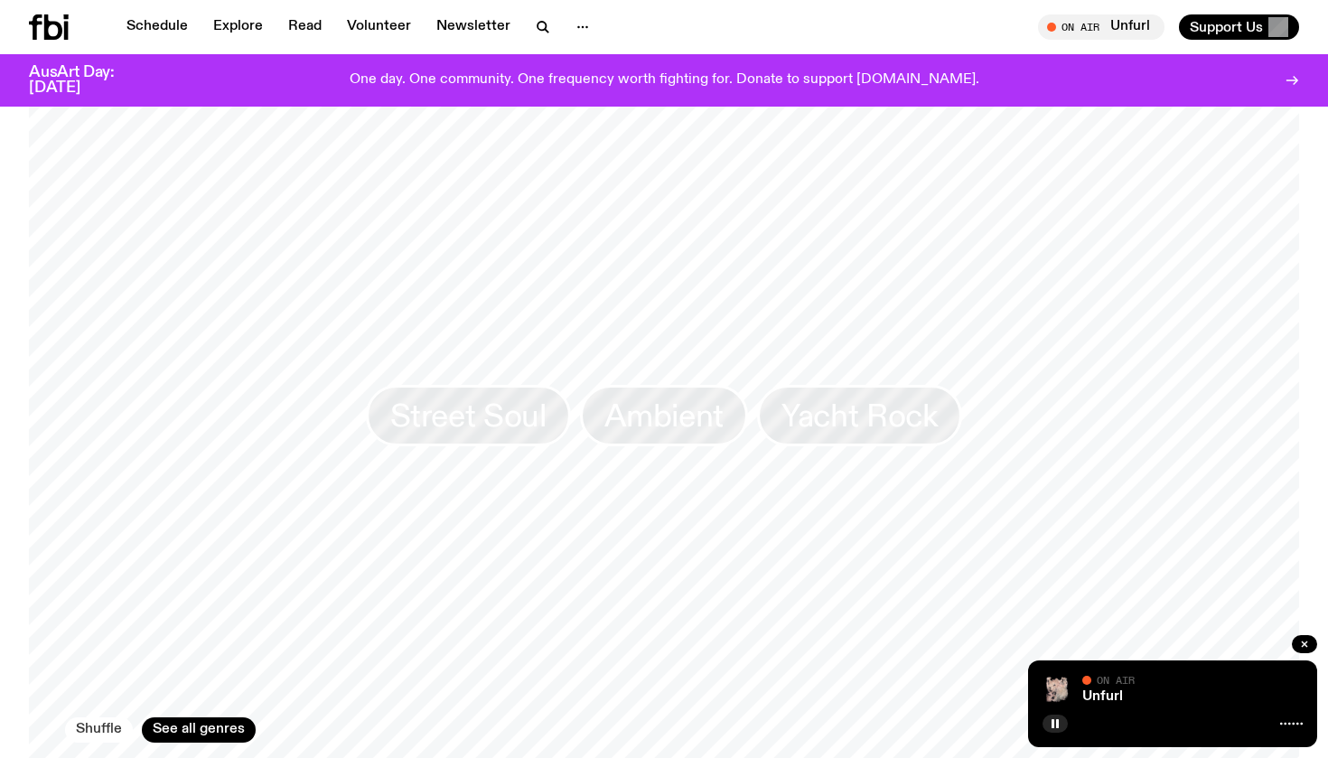
click at [99, 718] on button "Shuffle" at bounding box center [99, 729] width 68 height 25
click at [835, 401] on span "Reggae" at bounding box center [841, 415] width 108 height 35
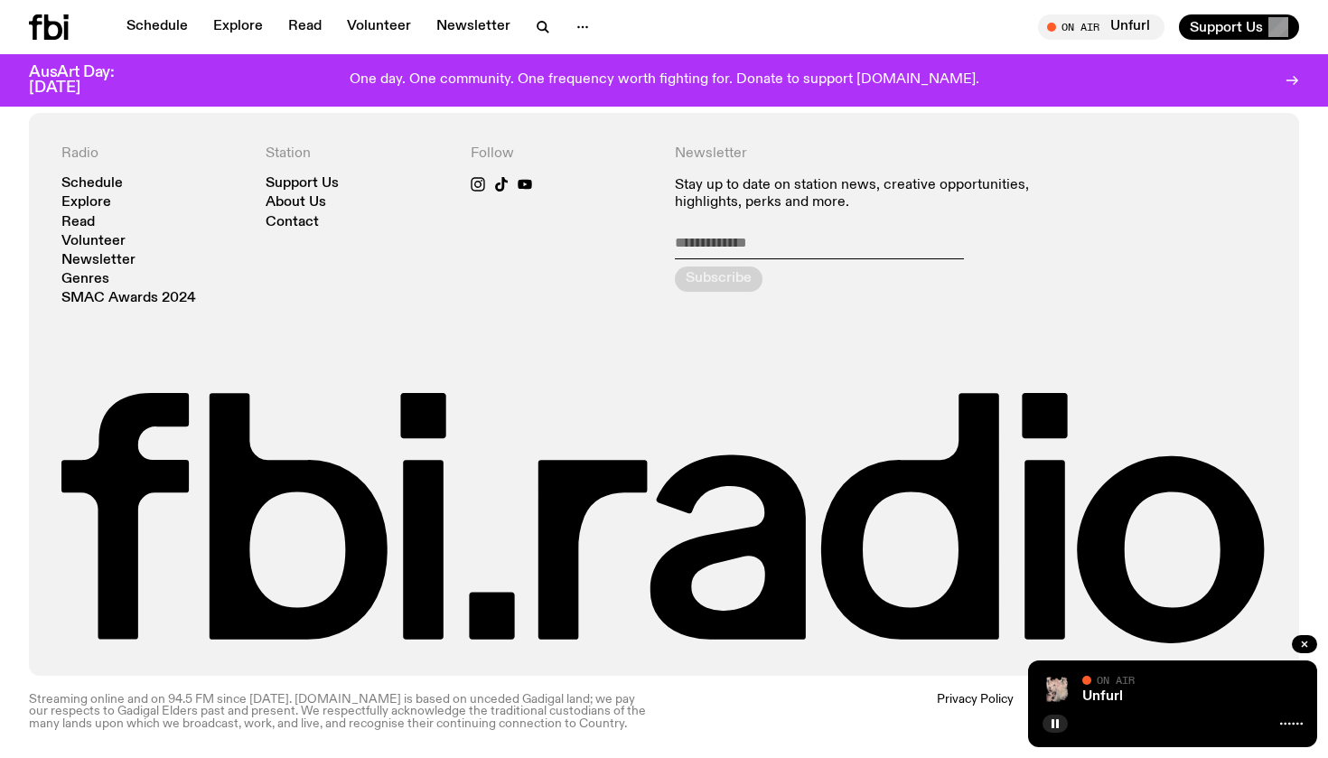
scroll to position [235, 0]
